Goal: Task Accomplishment & Management: Complete application form

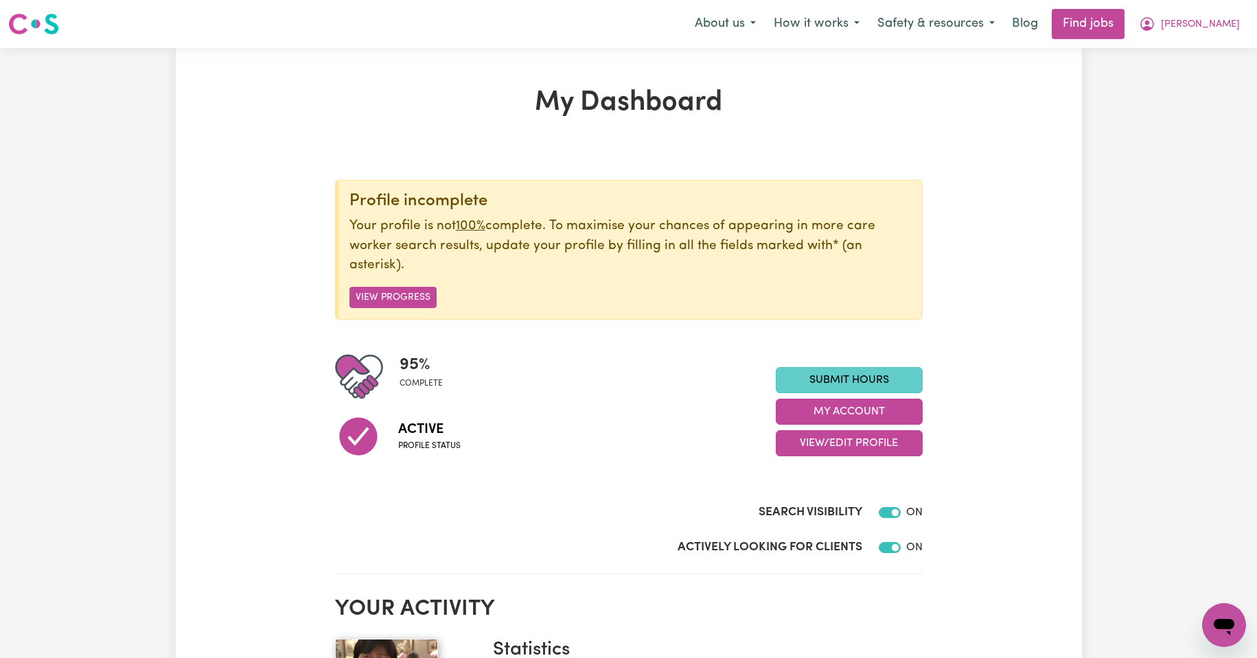
click at [829, 372] on link "Submit Hours" at bounding box center [849, 380] width 147 height 26
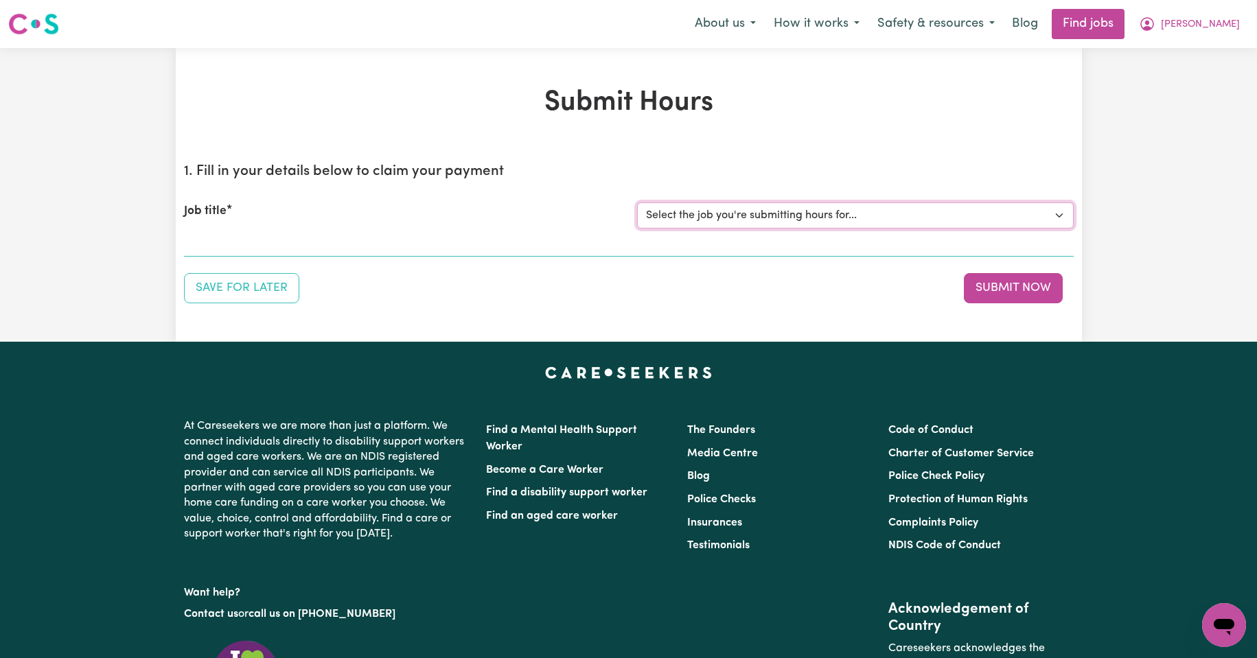
click at [1061, 214] on select "Select the job you're submitting hours for... [Kishore Hands Of Care] Support W…" at bounding box center [855, 216] width 437 height 26
select select "13898"
click at [637, 203] on select "Select the job you're submitting hours for... [Kishore Hands Of Care] Support W…" at bounding box center [855, 216] width 437 height 26
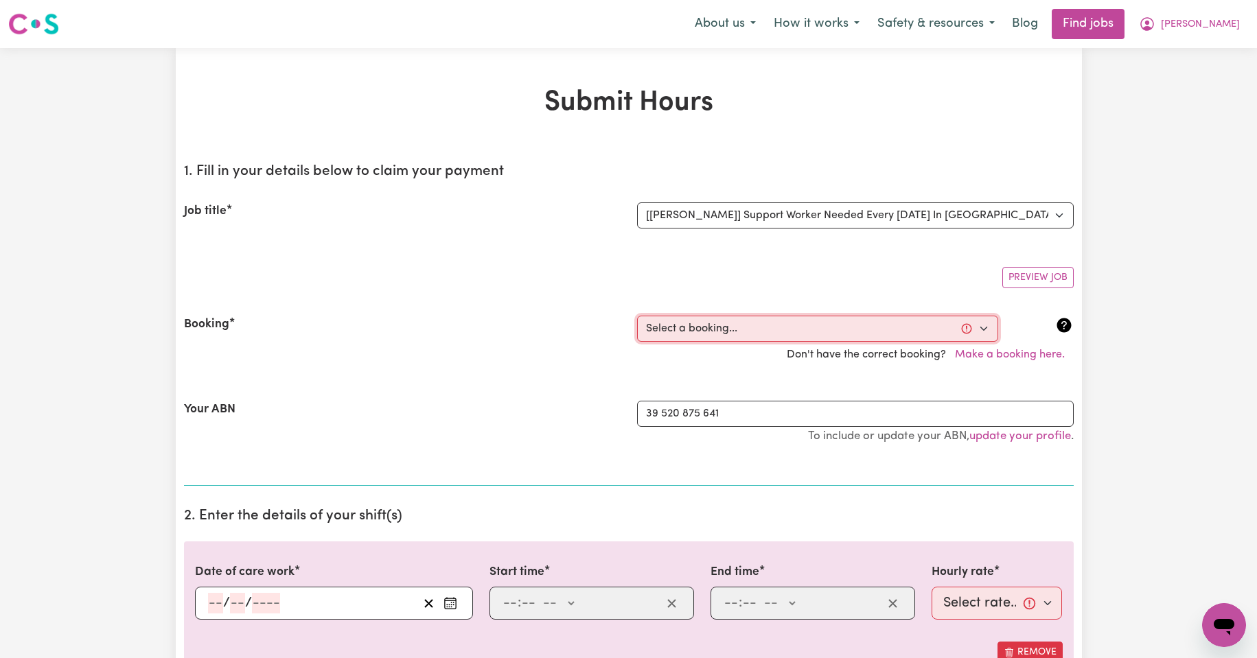
click at [803, 331] on select "Select a booking... [DATE] 11:30am to 02:00pm (RECURRING) [DATE] 11:30am to 02:…" at bounding box center [817, 329] width 361 height 26
click at [983, 330] on select "Select a booking... [DATE] 11:30am to 02:00pm (RECURRING) [DATE] 11:30am to 02:…" at bounding box center [817, 329] width 361 height 26
select select "351265"
click at [637, 316] on select "Select a booking... [DATE] 11:30am to 02:00pm (RECURRING) [DATE] 11:30am to 02:…" at bounding box center [817, 329] width 361 height 26
type input "[DATE]"
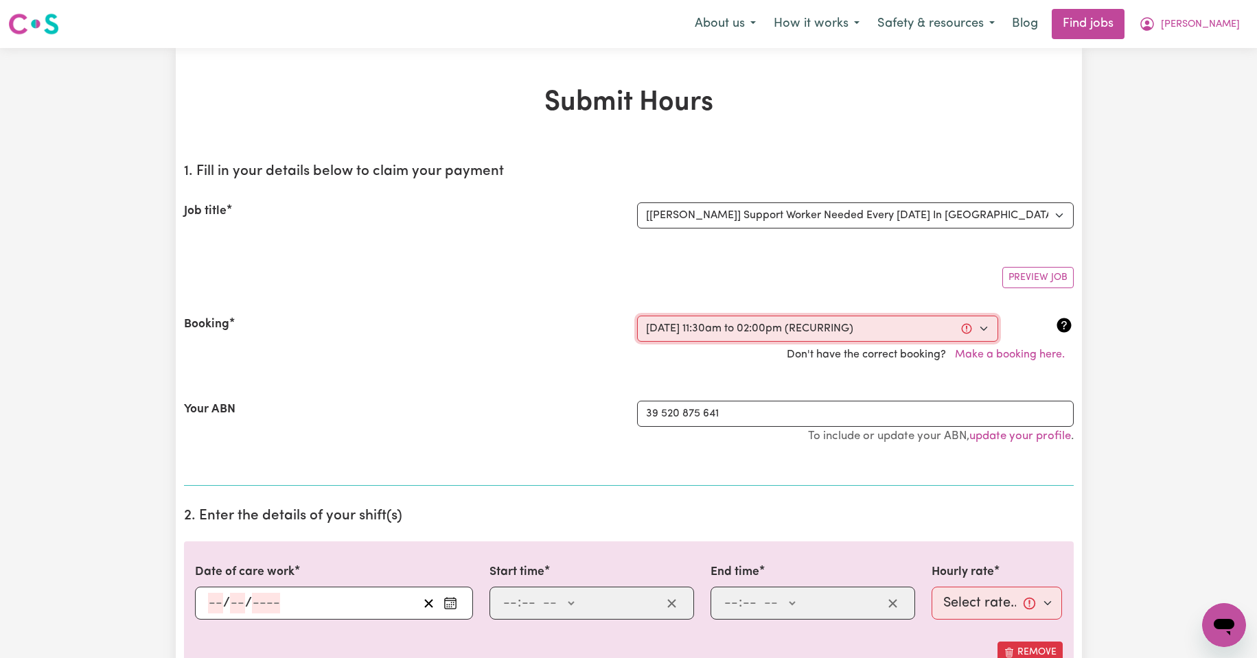
type input "23"
type input "9"
type input "2025"
type input "11:30"
type input "11"
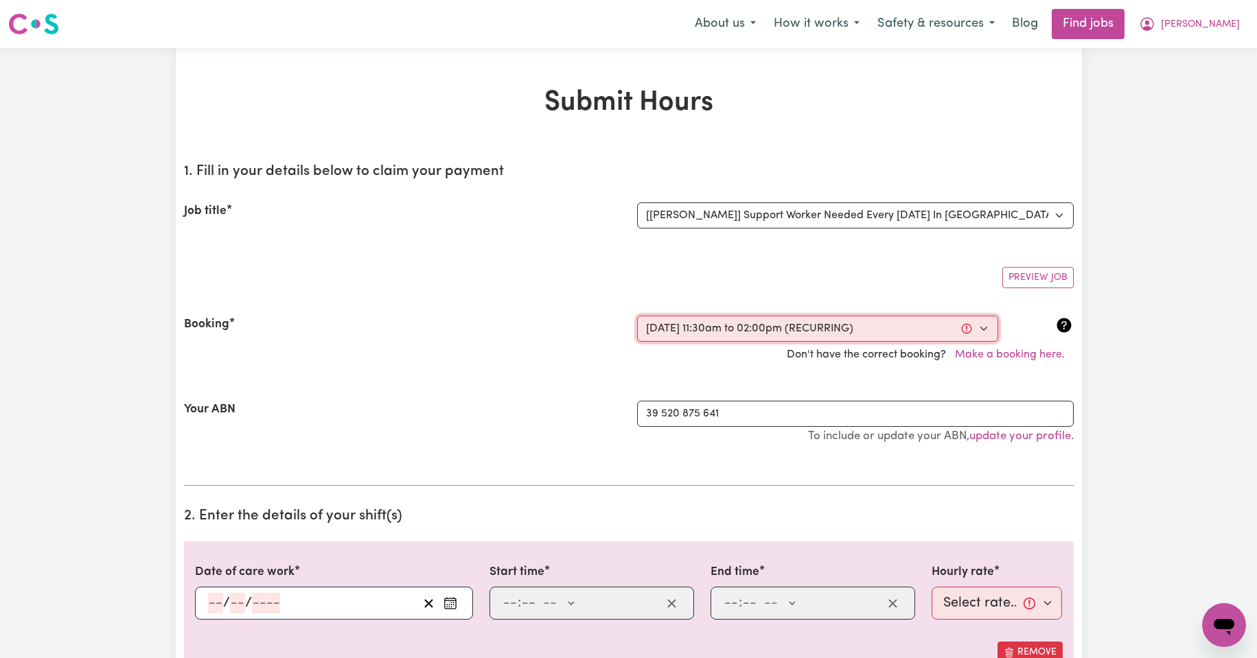
type input "30"
select select "am"
type input "14:00"
type input "2"
type input "0"
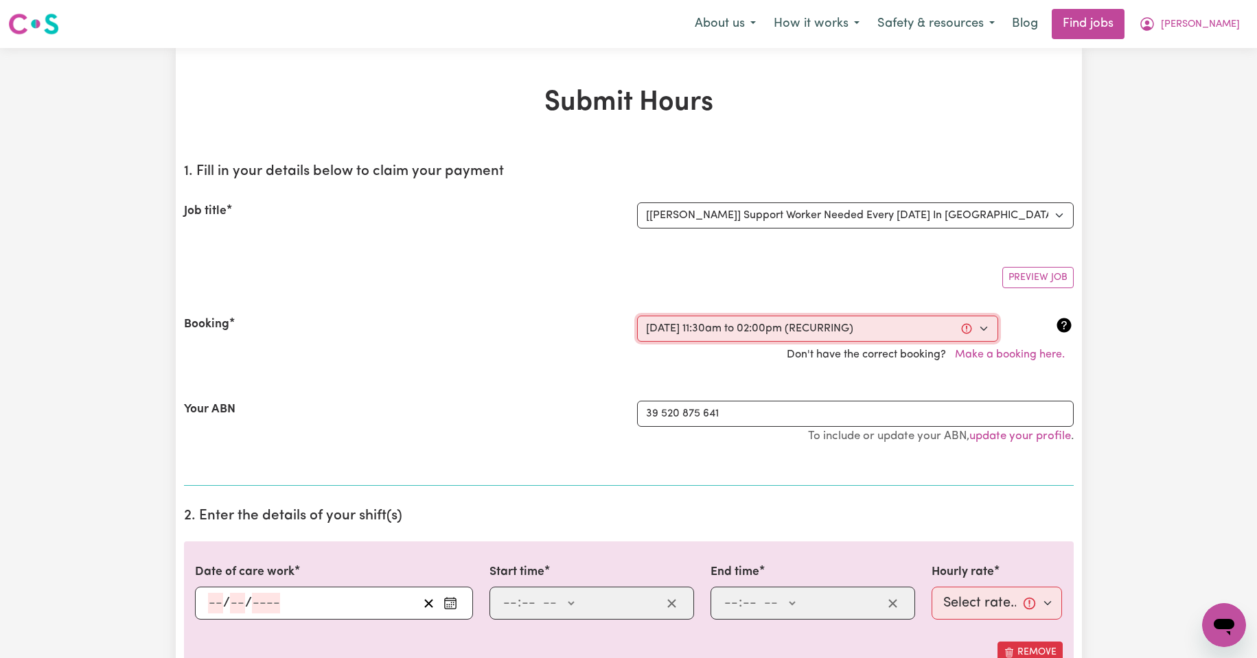
select select "pm"
select select "44-Weekday"
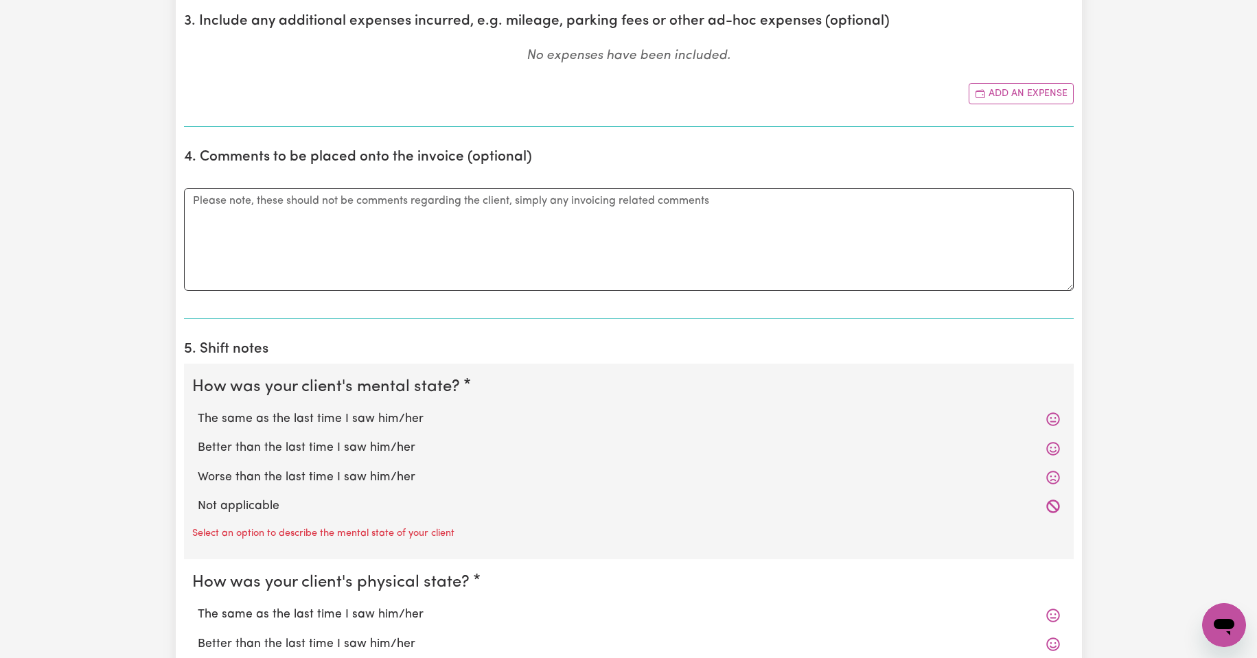
scroll to position [801, 0]
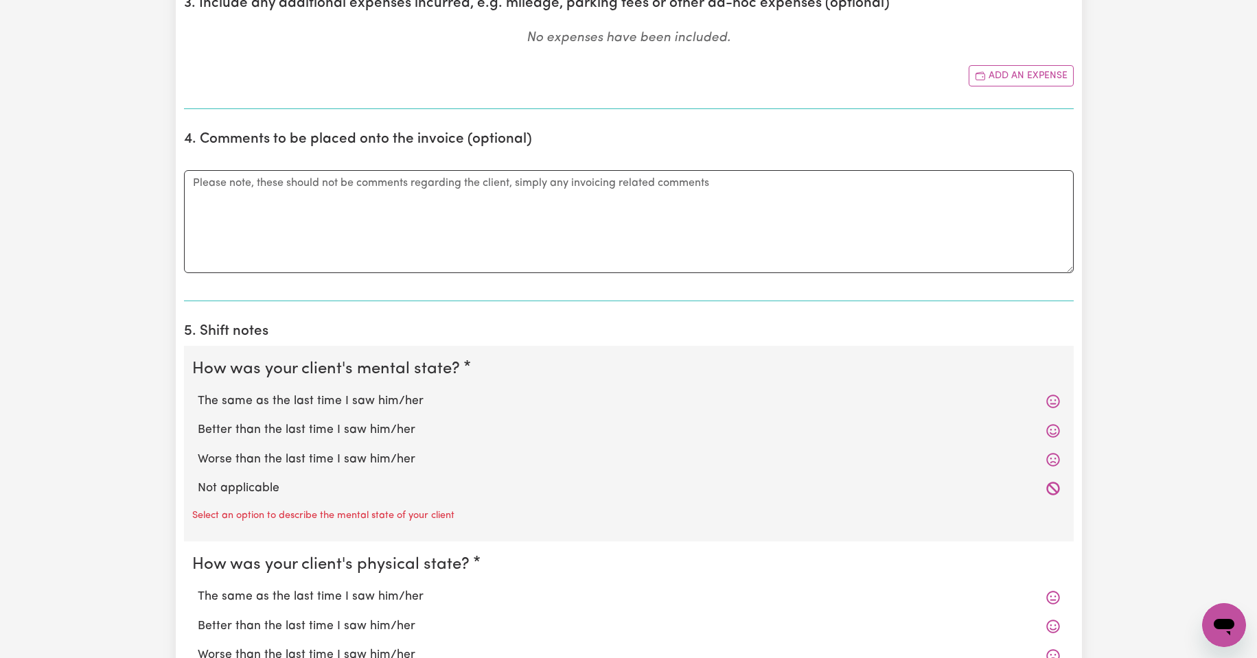
click at [374, 402] on label "The same as the last time I saw him/her" at bounding box center [629, 402] width 862 height 18
click at [198, 393] on input "The same as the last time I saw him/her" at bounding box center [197, 392] width 1 height 1
radio input "true"
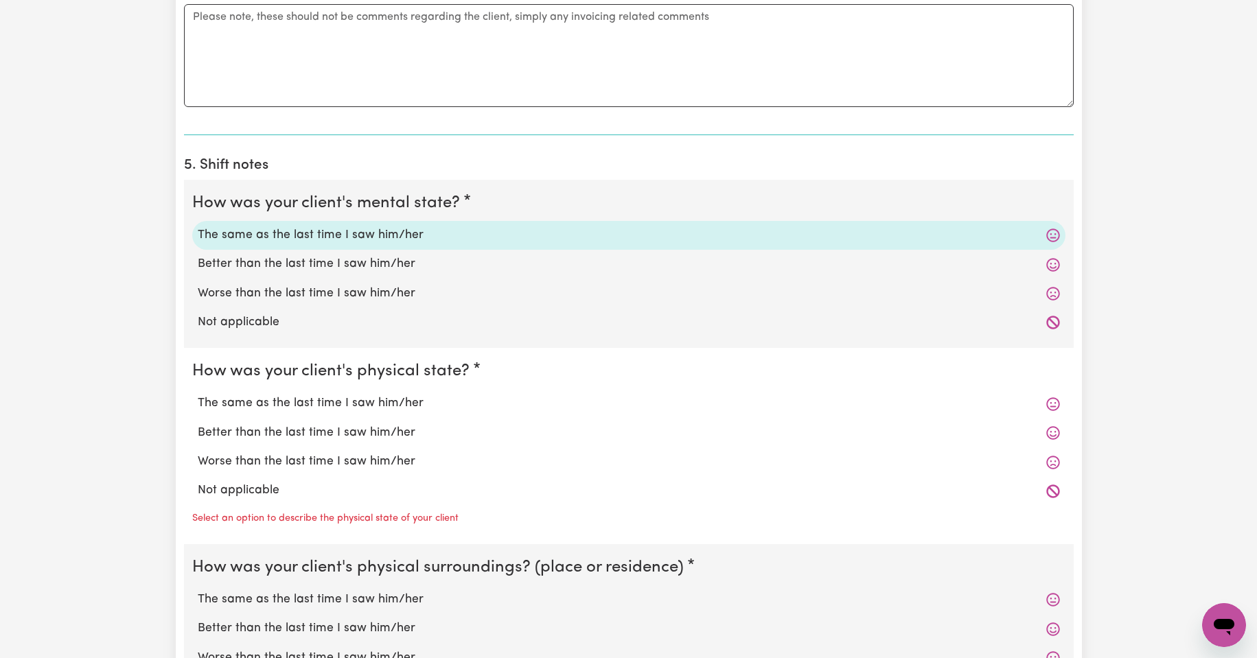
scroll to position [984, 0]
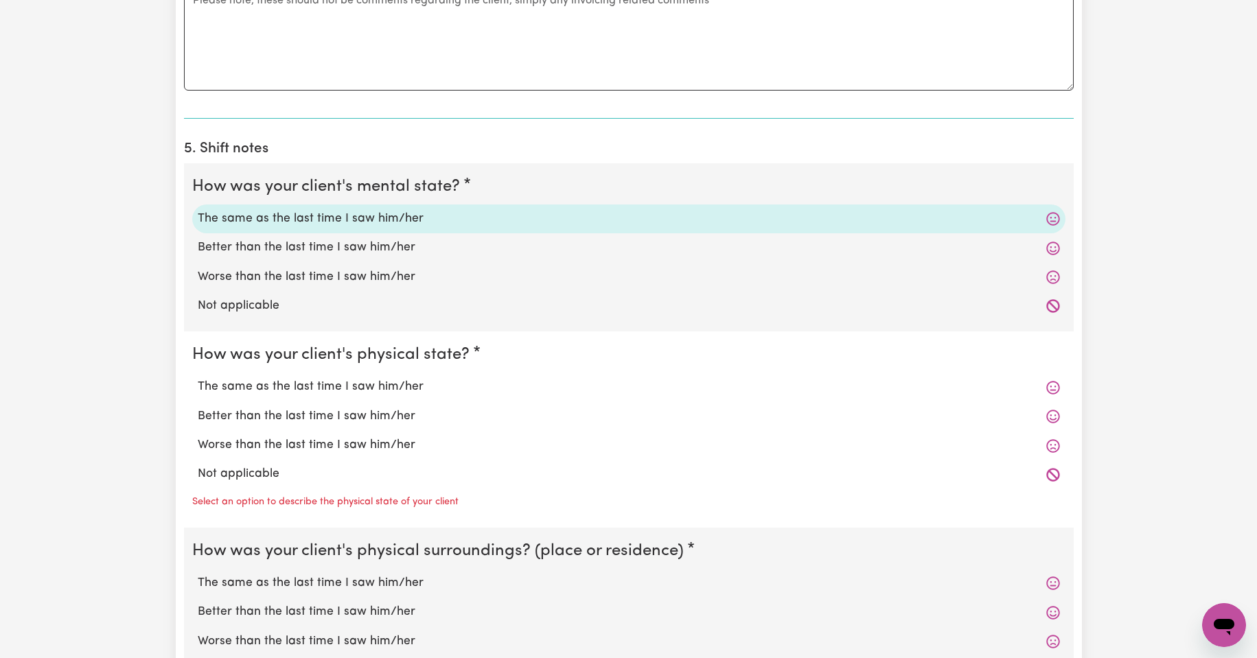
click at [367, 390] on label "The same as the last time I saw him/her" at bounding box center [629, 387] width 862 height 18
click at [198, 378] on input "The same as the last time I saw him/her" at bounding box center [197, 378] width 1 height 1
radio input "true"
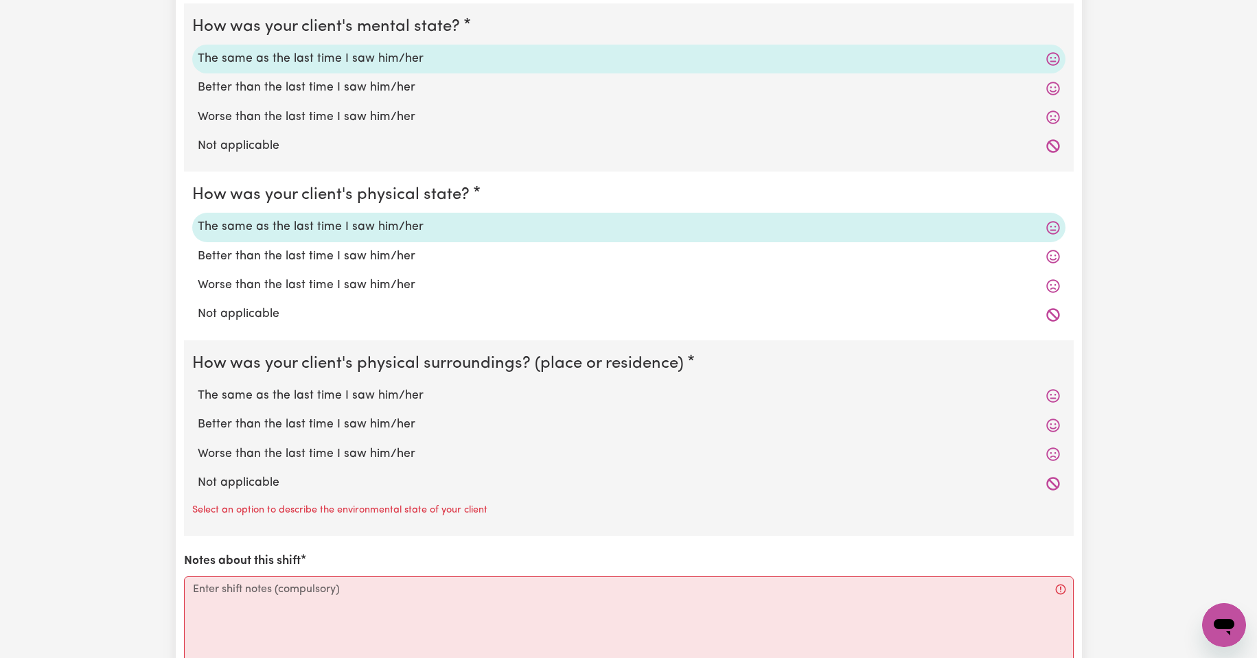
scroll to position [1145, 0]
click at [353, 393] on label "The same as the last time I saw him/her" at bounding box center [629, 396] width 862 height 18
click at [198, 387] on input "The same as the last time I saw him/her" at bounding box center [197, 386] width 1 height 1
radio input "true"
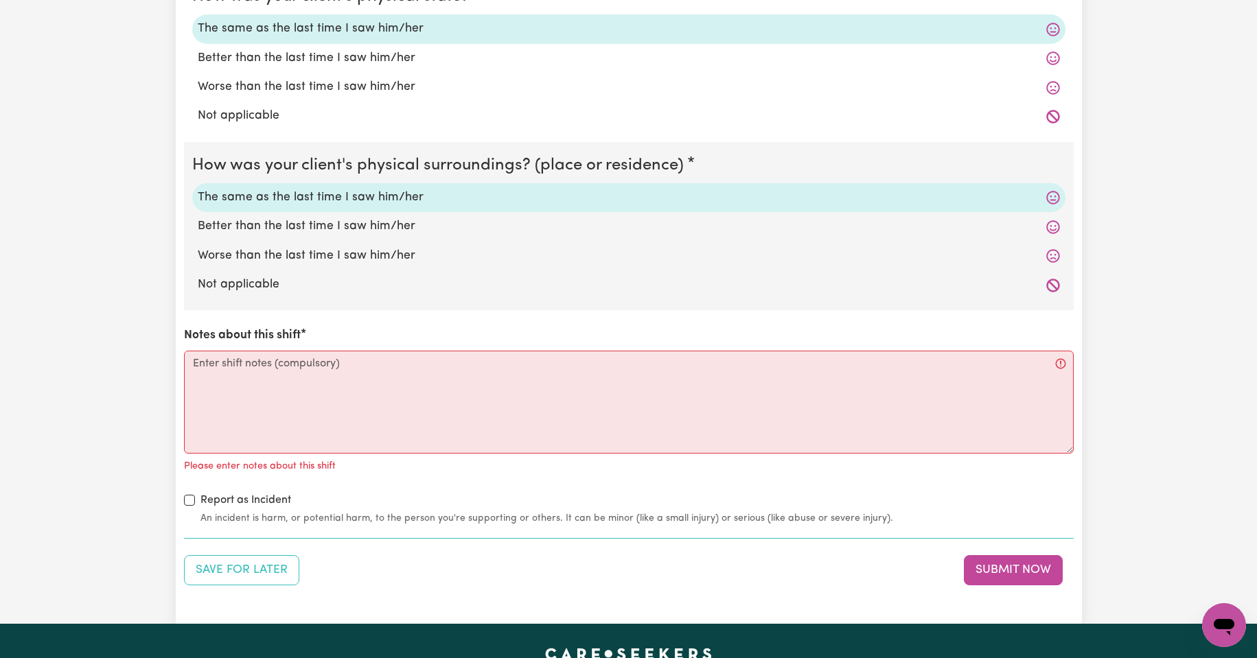
scroll to position [1351, 0]
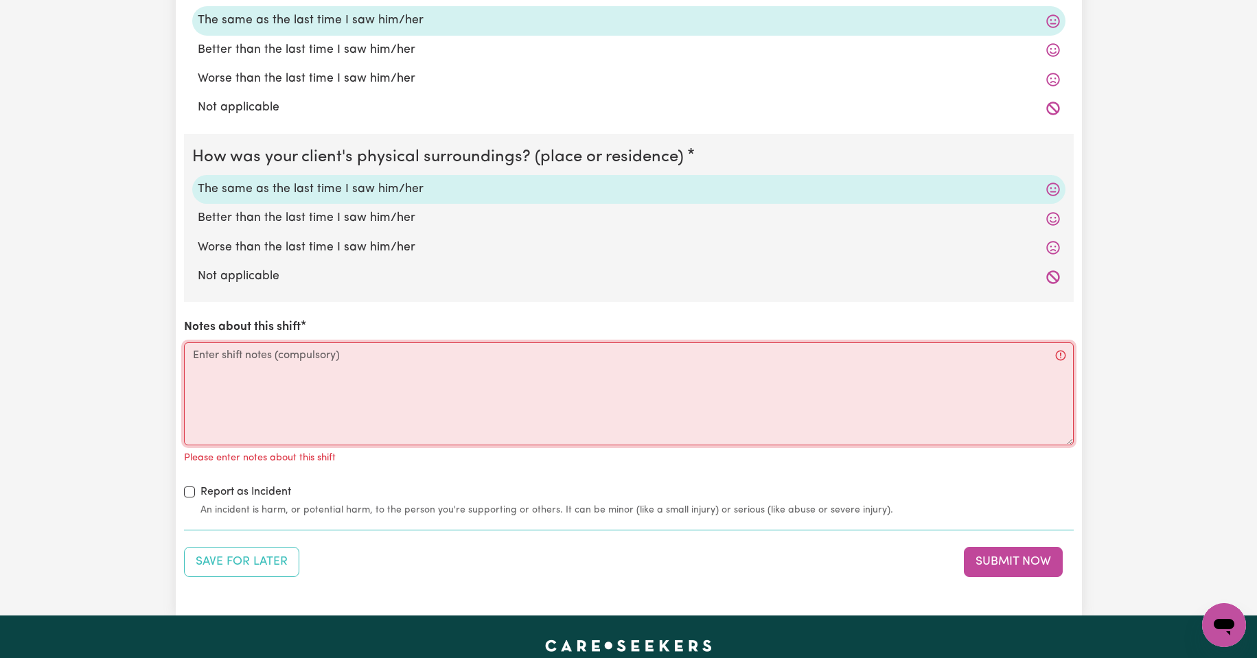
click at [242, 358] on textarea "Notes about this shift" at bounding box center [629, 394] width 890 height 103
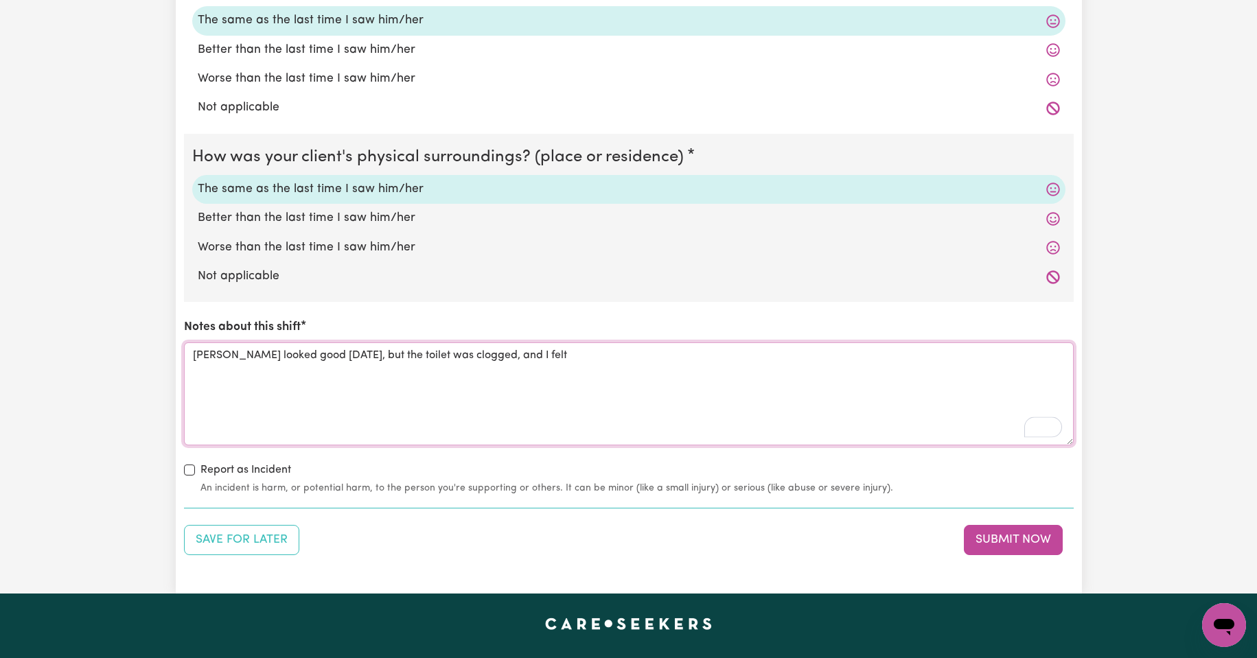
click at [546, 355] on textarea "[PERSON_NAME] looked good [DATE], but the toilet was clogged, and I felt" at bounding box center [629, 394] width 890 height 103
type textarea "[PERSON_NAME] looked good [DATE], but the toilet was clogged, and I felt frustr…"
click at [1053, 429] on icon "Open Grammarly. 0 Suggestions." at bounding box center [1051, 427] width 15 height 15
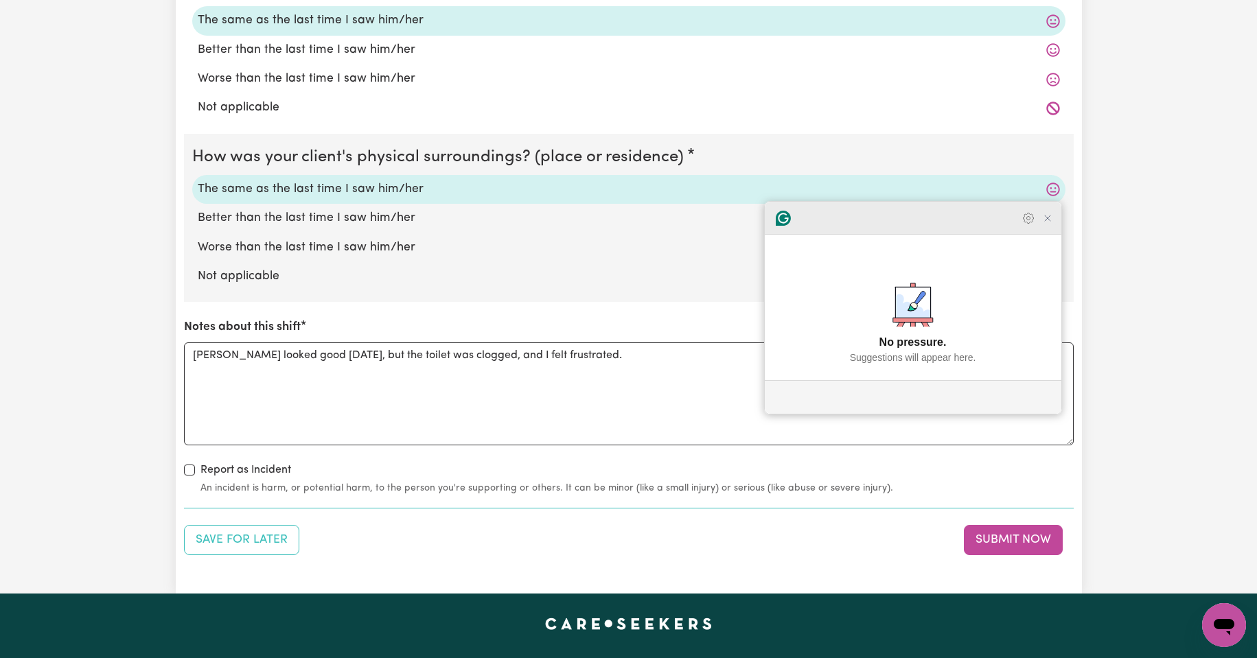
click at [1051, 224] on icon "Close Grammarly Assistant" at bounding box center [1047, 218] width 11 height 11
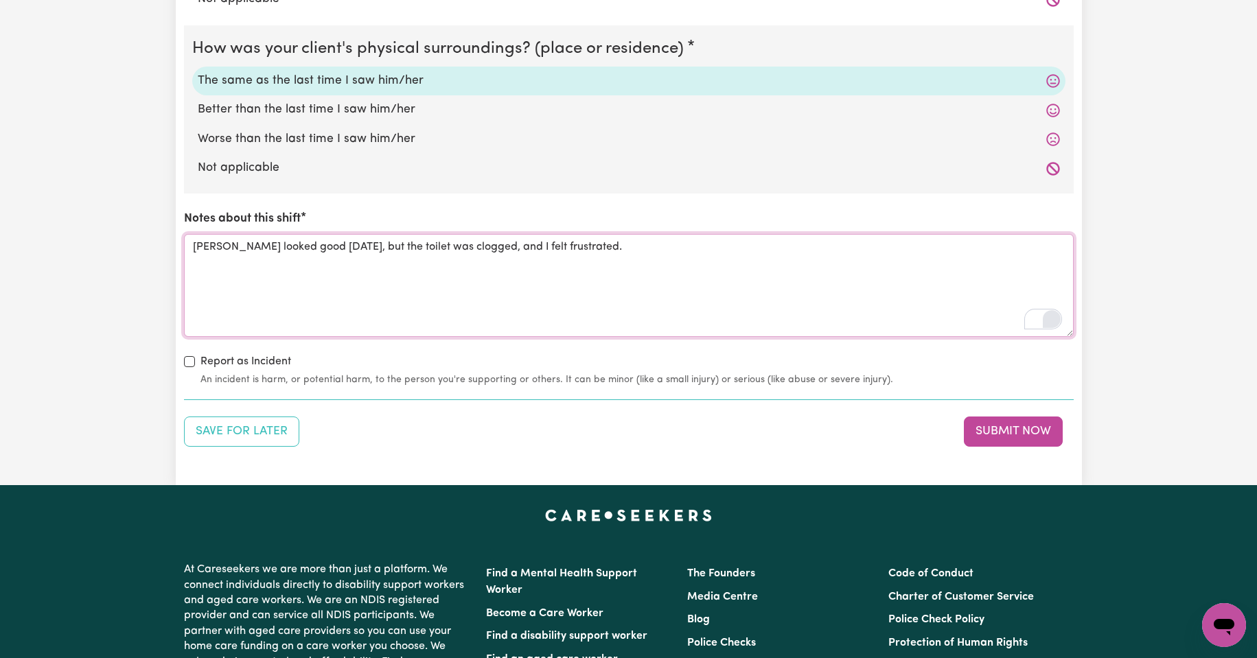
scroll to position [1465, 0]
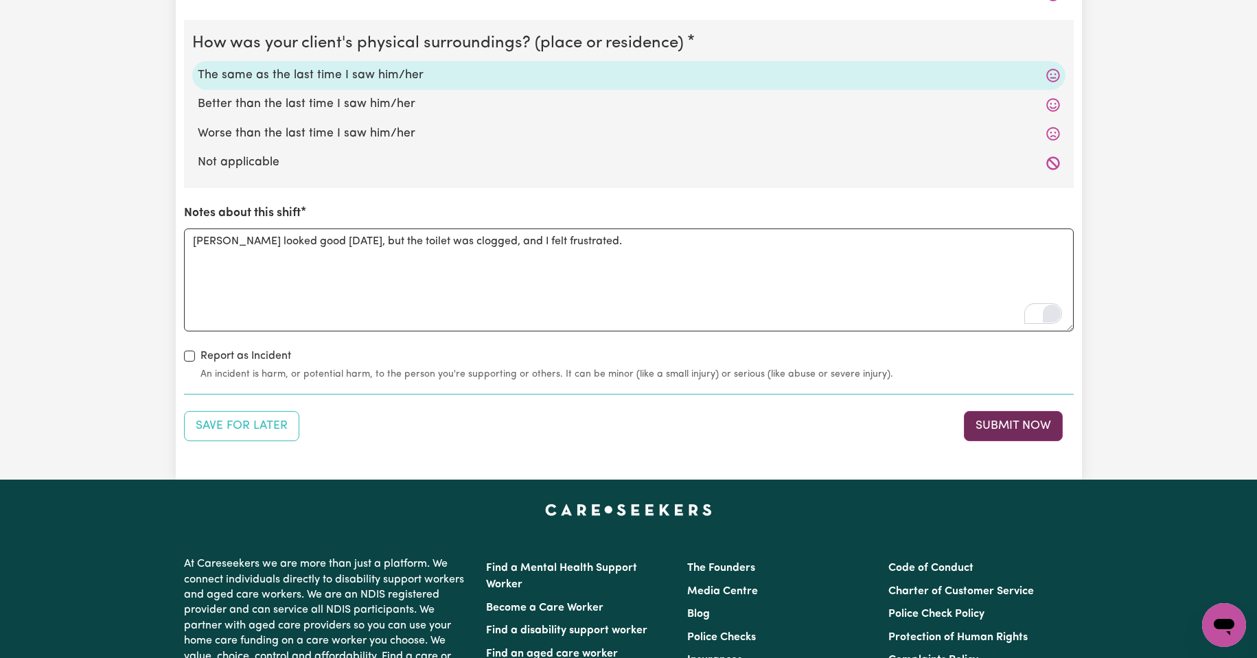
click at [1018, 430] on button "Submit Now" at bounding box center [1013, 426] width 99 height 30
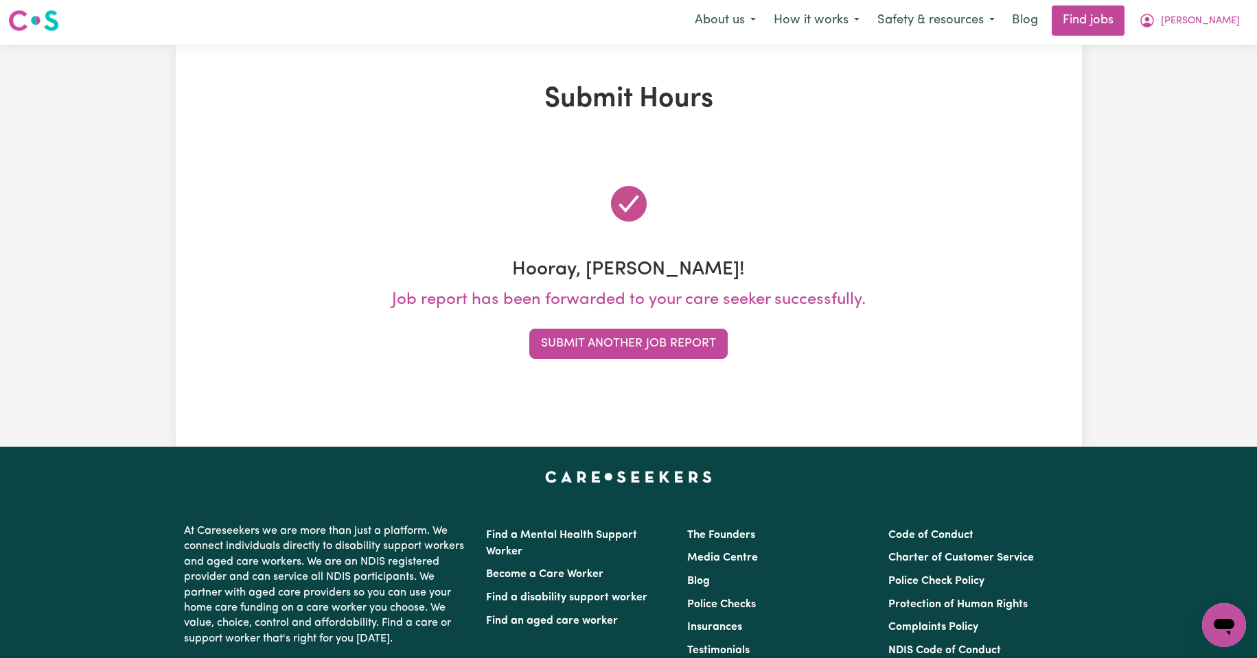
scroll to position [0, 0]
